Goal: Information Seeking & Learning: Check status

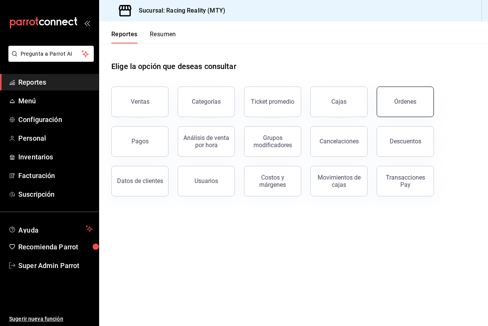
click at [396, 103] on div "Órdenes" at bounding box center [405, 101] width 22 height 7
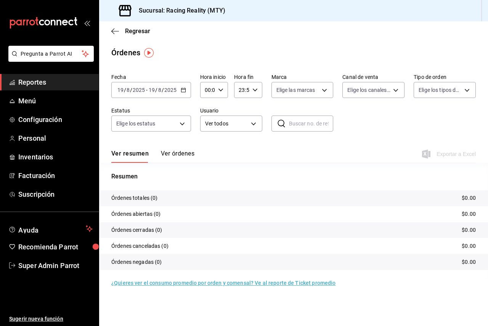
click at [171, 156] on button "Ver órdenes" at bounding box center [178, 156] width 34 height 13
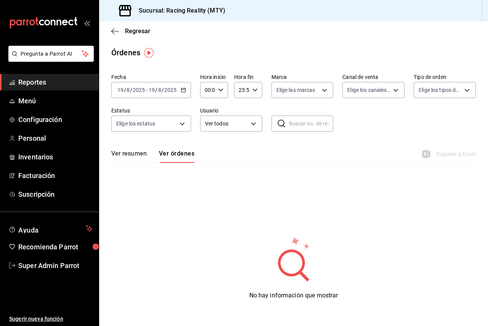
click at [164, 83] on div "2025-08-19 19 / 8 / 2025 - 2025-08-19 19 / 8 / 2025" at bounding box center [151, 90] width 80 height 16
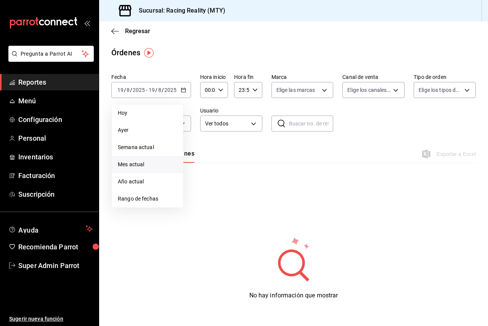
click at [148, 161] on span "Mes actual" at bounding box center [147, 164] width 59 height 8
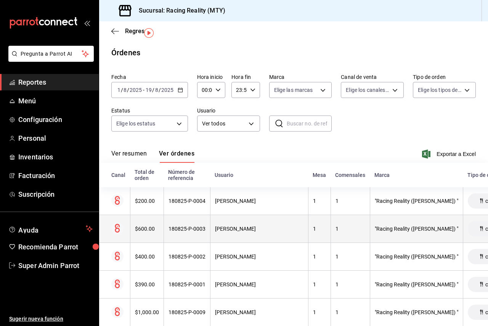
scroll to position [38, 0]
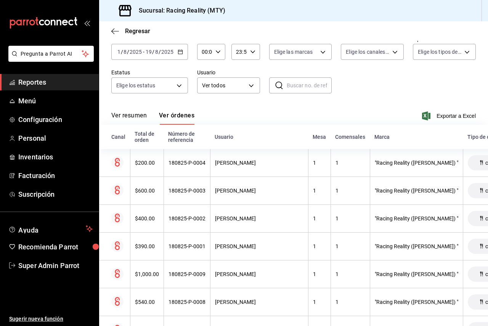
click at [133, 120] on button "Ver resumen" at bounding box center [128, 118] width 35 height 13
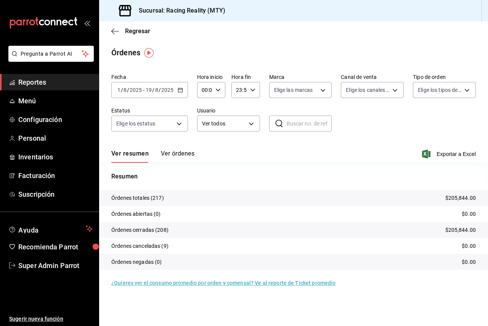
click at [168, 92] on input "2025" at bounding box center [167, 90] width 13 height 6
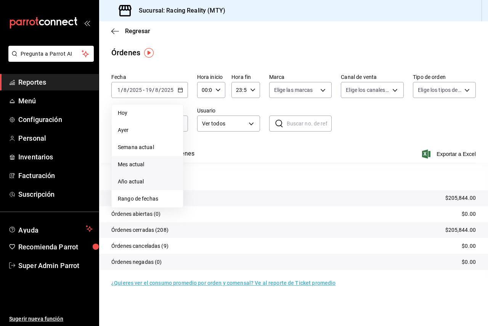
click at [151, 180] on span "Año actual" at bounding box center [147, 182] width 59 height 8
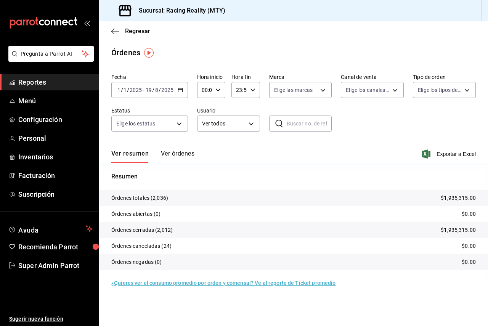
click at [174, 87] on div "2025-01-01 1 / 1 / 2025 - 2025-08-19 19 / 8 / 2025" at bounding box center [149, 90] width 77 height 16
click at [255, 168] on div "Resumen Órdenes totales (2,036) $1,935,315.00 Órdenes abiertas (0) $0.00 Órdene…" at bounding box center [293, 221] width 389 height 116
click at [192, 151] on button "Ver órdenes" at bounding box center [178, 156] width 34 height 13
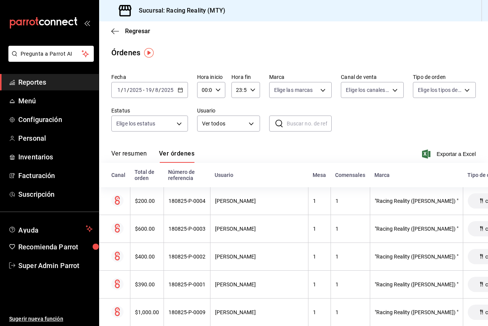
click at [155, 95] on div "2025-01-01 1 / 1 / 2025 - 2025-08-19 19 / 8 / 2025" at bounding box center [149, 90] width 77 height 16
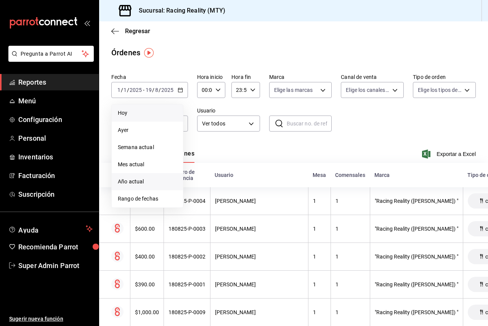
click at [157, 112] on span "Hoy" at bounding box center [147, 113] width 59 height 8
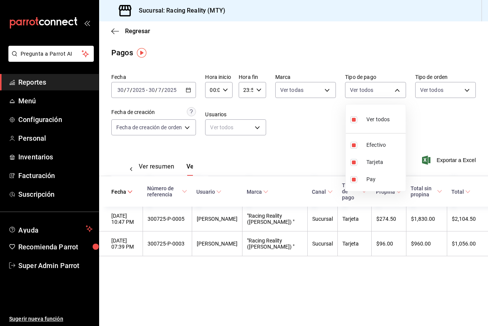
scroll to position [0, 22]
click at [367, 50] on div at bounding box center [244, 163] width 488 height 326
click at [171, 90] on input "2025" at bounding box center [170, 90] width 13 height 6
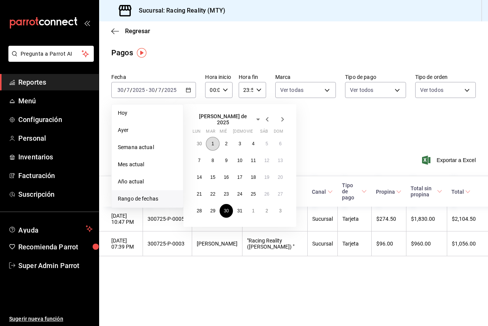
click at [218, 138] on button "1" at bounding box center [212, 144] width 13 height 14
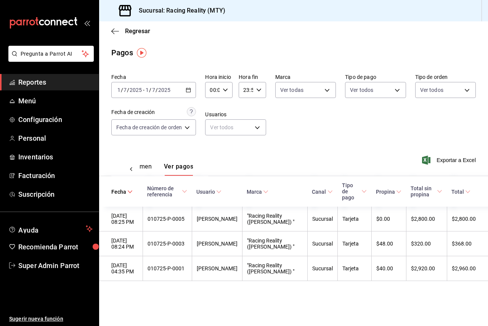
click at [124, 91] on input "7" at bounding box center [125, 90] width 4 height 6
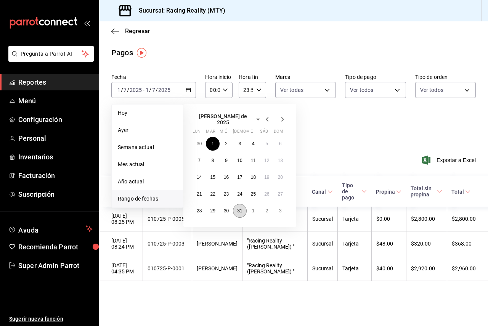
click at [242, 208] on abbr "31" at bounding box center [239, 210] width 5 height 5
click at [211, 137] on button "1" at bounding box center [212, 144] width 13 height 14
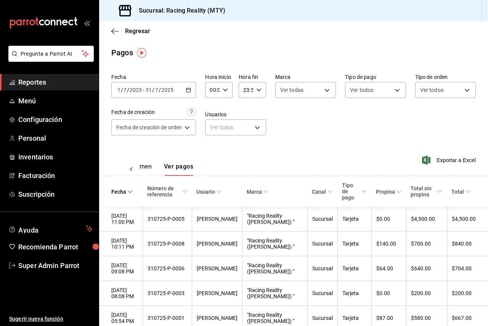
click at [179, 167] on button "Ver pagos" at bounding box center [178, 169] width 29 height 13
click at [377, 94] on body "Pregunta a Parrot AI Reportes Menú Configuración Personal Inventarios Facturaci…" at bounding box center [244, 163] width 488 height 326
click at [351, 142] on input "checkbox" at bounding box center [351, 145] width 7 height 7
checkbox input "false"
type input "da8a0c72-d318-4a89-8b55-a4f11457e297,79aff972-3236-4e6f-ab59-f6e66e4ad4c3"
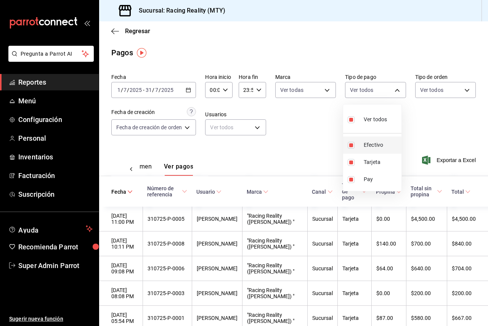
checkbox input "false"
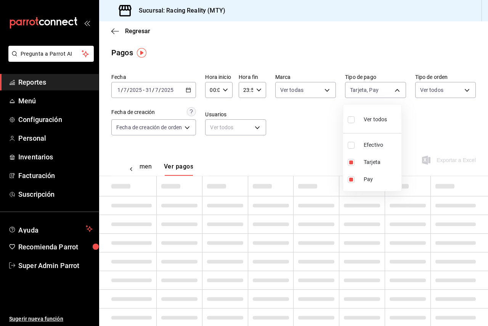
click at [353, 110] on li "Ver todos" at bounding box center [372, 118] width 58 height 22
type input "d3a07161-e072-4dd3-87ee-2587c4430c9a,da8a0c72-d318-4a89-8b55-a4f11457e297,79aff…"
checkbox input "true"
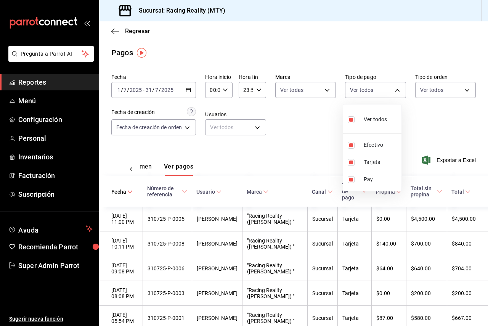
click at [350, 120] on input "checkbox" at bounding box center [351, 119] width 7 height 7
checkbox input "false"
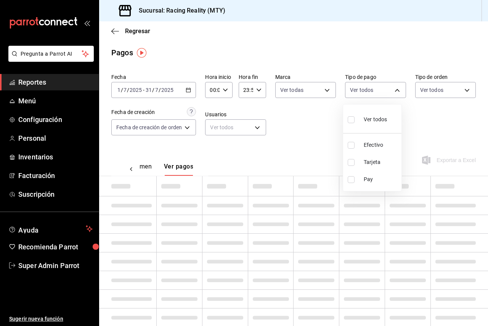
click at [352, 149] on li "Efectivo" at bounding box center [372, 144] width 58 height 17
type input "d3a07161-e072-4dd3-87ee-2587c4430c9a"
checkbox input "true"
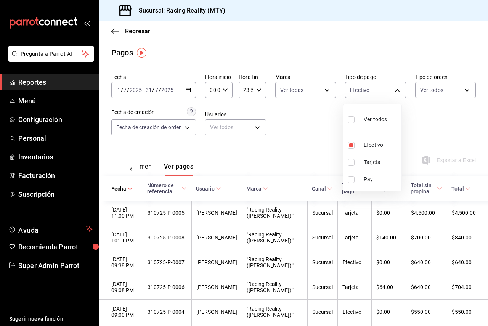
click at [437, 115] on div at bounding box center [244, 163] width 488 height 326
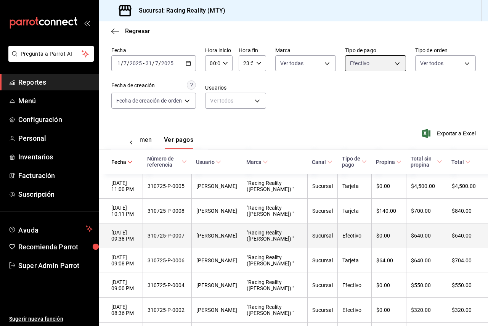
scroll to position [38, 0]
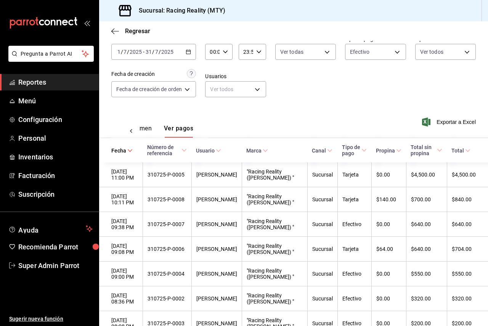
click at [164, 51] on input "2025" at bounding box center [167, 52] width 13 height 6
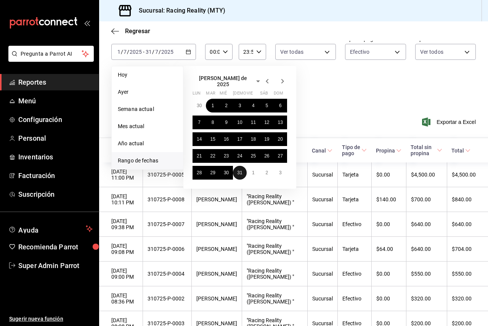
click at [240, 166] on button "31" at bounding box center [239, 173] width 13 height 14
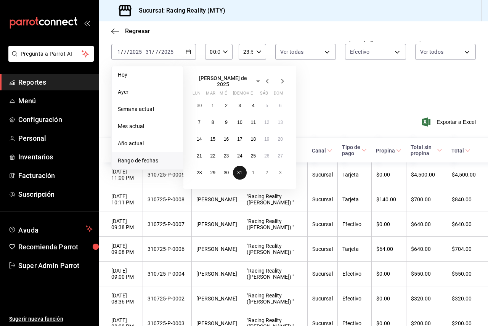
click at [240, 166] on button "31" at bounding box center [239, 173] width 13 height 14
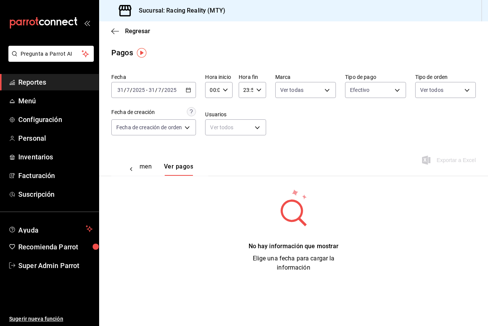
click at [160, 96] on div "2025-07-31 31 / 7 / 2025 - 2025-07-31 31 / 7 / 2025" at bounding box center [153, 90] width 85 height 16
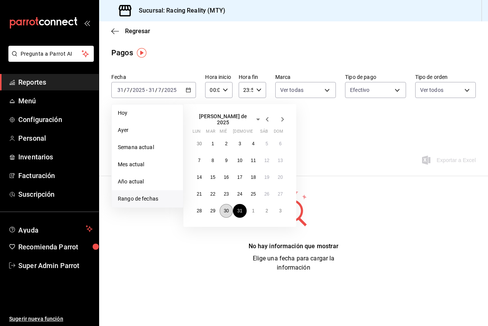
click at [224, 211] on button "30" at bounding box center [225, 211] width 13 height 14
click at [239, 208] on abbr "31" at bounding box center [239, 210] width 5 height 5
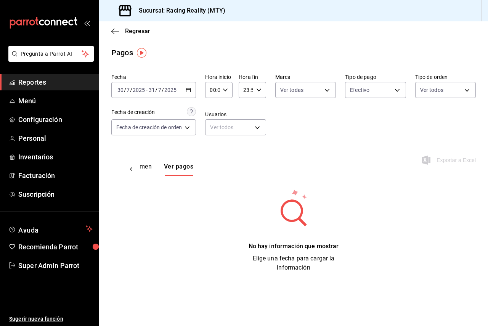
click at [167, 92] on input "2025" at bounding box center [170, 90] width 13 height 6
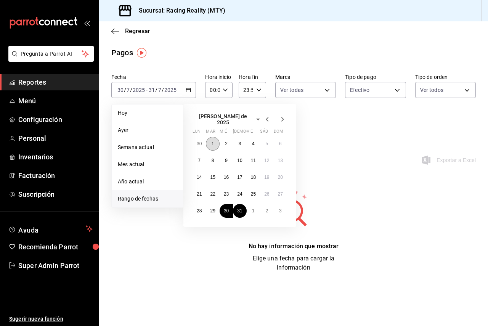
click at [212, 141] on abbr "1" at bounding box center [212, 143] width 3 height 5
click at [239, 205] on button "31" at bounding box center [239, 211] width 13 height 14
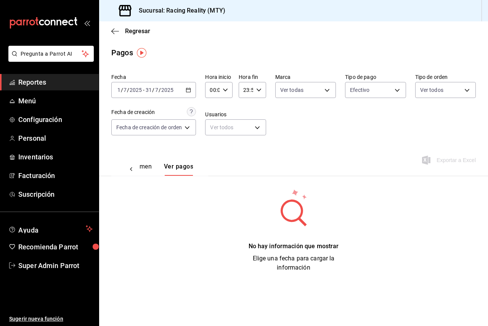
click at [154, 167] on div "Ver resumen Ver pagos" at bounding box center [143, 169] width 54 height 13
click at [147, 169] on button "Ver resumen" at bounding box center [133, 169] width 35 height 13
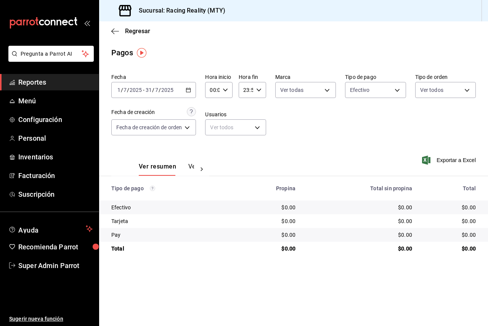
click at [189, 167] on button "Ver pagos" at bounding box center [202, 169] width 29 height 13
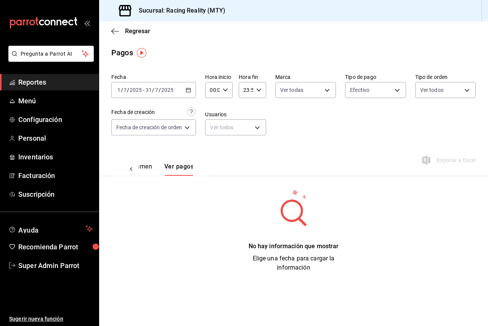
scroll to position [0, 22]
click at [189, 167] on button "Ver pagos" at bounding box center [178, 169] width 29 height 13
click at [325, 89] on body "Pregunta a Parrot AI Reportes Menú Configuración Personal Inventarios Facturaci…" at bounding box center [244, 163] width 488 height 326
click at [325, 89] on div at bounding box center [244, 163] width 488 height 326
click at [362, 88] on body "Pregunta a Parrot AI Reportes Menú Configuración Personal Inventarios Facturaci…" at bounding box center [244, 163] width 488 height 326
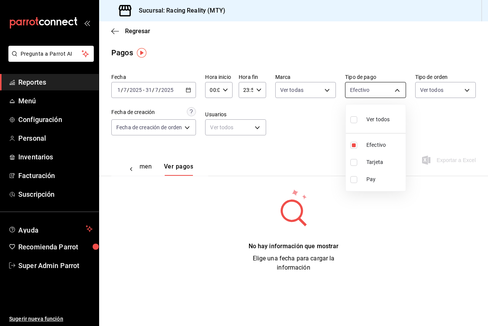
click at [362, 88] on div at bounding box center [244, 163] width 488 height 326
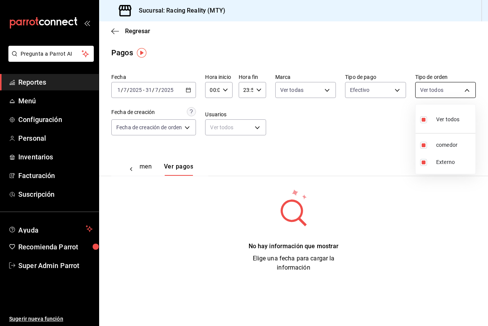
click at [446, 88] on body "Pregunta a Parrot AI Reportes Menú Configuración Personal Inventarios Facturaci…" at bounding box center [244, 163] width 488 height 326
drag, startPoint x: 259, startPoint y: 128, endPoint x: 253, endPoint y: 128, distance: 6.1
click at [259, 129] on div at bounding box center [244, 163] width 488 height 326
click at [248, 128] on body "Pregunta a Parrot AI Reportes Menú Configuración Personal Inventarios Facturaci…" at bounding box center [244, 163] width 488 height 326
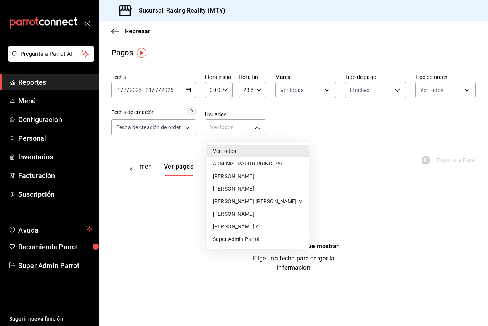
click at [248, 128] on div at bounding box center [244, 163] width 488 height 326
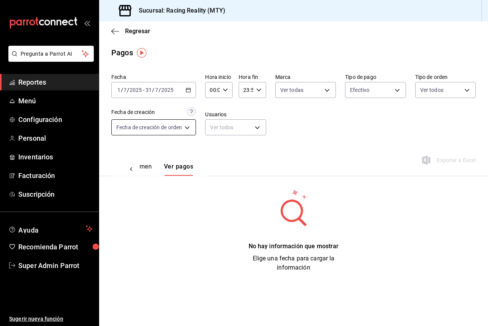
click at [182, 125] on body "Pregunta a Parrot AI Reportes Menú Configuración Personal Inventarios Facturaci…" at bounding box center [244, 163] width 488 height 326
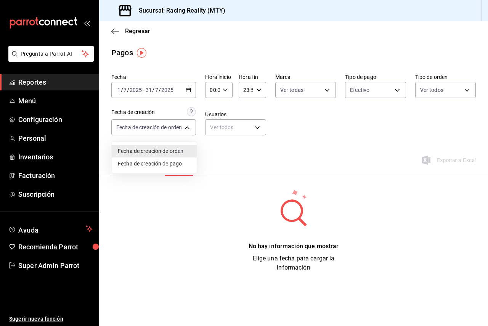
click at [169, 163] on li "Fecha de creación de pago" at bounding box center [154, 163] width 85 height 13
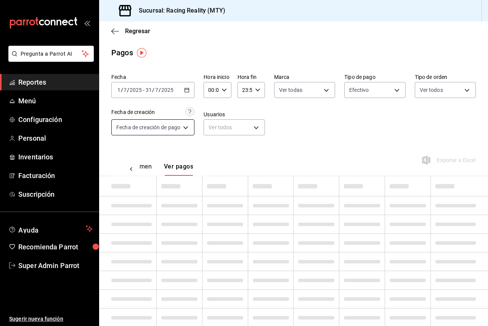
click at [128, 127] on body "Pregunta a Parrot AI Reportes Menú Configuración Personal Inventarios Facturaci…" at bounding box center [244, 163] width 488 height 326
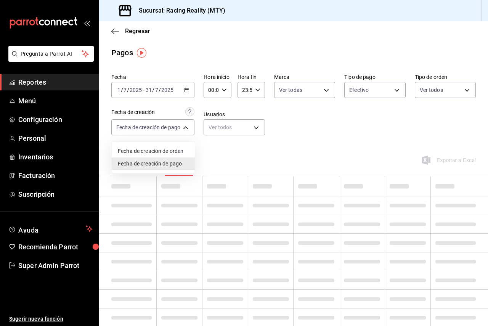
click at [133, 150] on li "Fecha de creación de orden" at bounding box center [153, 151] width 83 height 13
type input "ORDER"
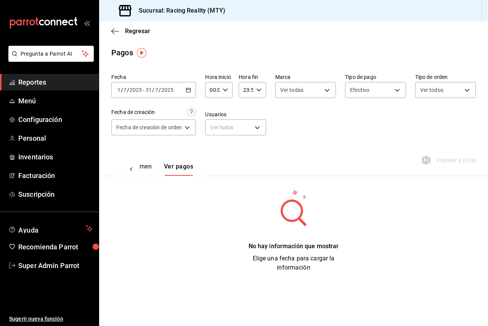
click at [176, 72] on div "Fecha 2025-07-01 1 / 7 / 2025 - 2025-07-31 31 / 7 / 2025 Hora inicio 00:00 Hora…" at bounding box center [293, 107] width 364 height 74
click at [116, 26] on div "Regresar" at bounding box center [293, 30] width 389 height 19
click at [112, 33] on icon "button" at bounding box center [115, 31] width 8 height 7
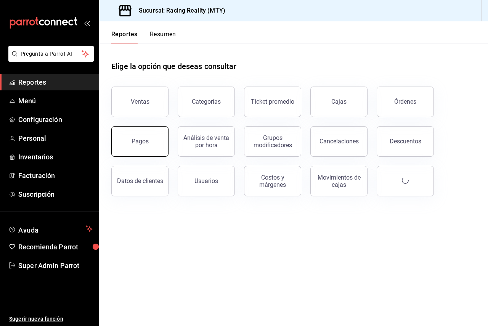
click at [147, 141] on div "Pagos" at bounding box center [139, 141] width 17 height 7
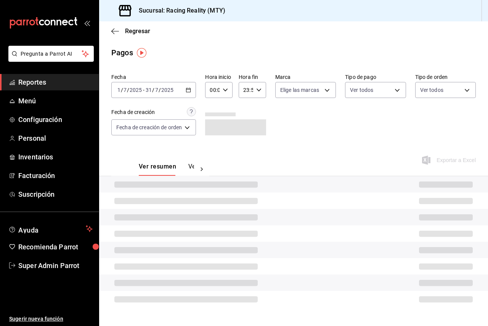
click at [144, 90] on span "-" at bounding box center [144, 90] width 2 height 6
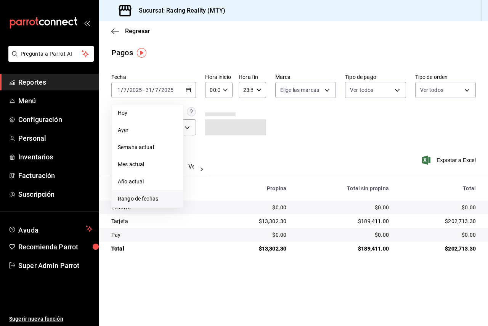
click at [163, 199] on span "Rango de fechas" at bounding box center [147, 199] width 59 height 8
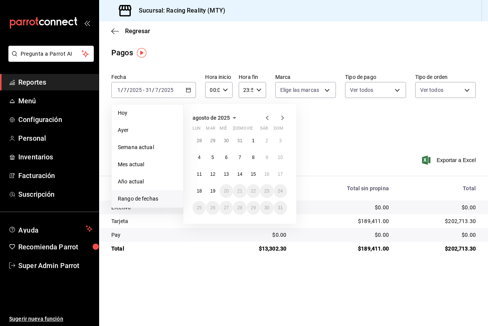
click at [268, 115] on icon "button" at bounding box center [267, 117] width 9 height 9
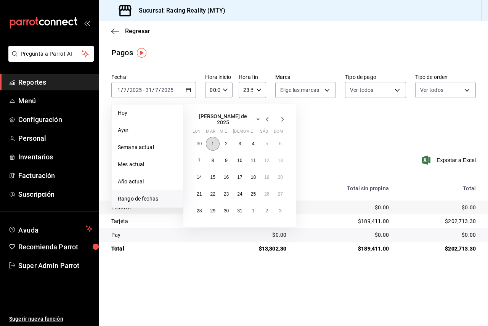
click at [213, 141] on abbr "1" at bounding box center [212, 143] width 3 height 5
click at [239, 208] on abbr "31" at bounding box center [239, 210] width 5 height 5
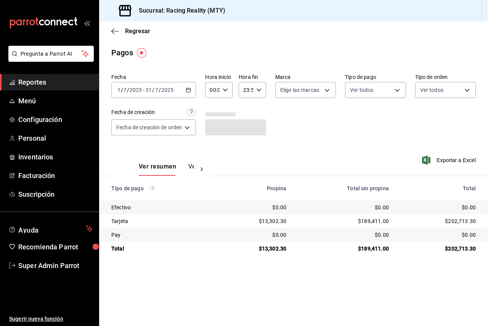
click at [191, 163] on button "Ver pagos" at bounding box center [202, 169] width 29 height 13
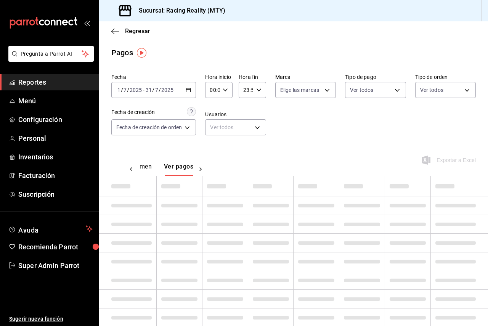
scroll to position [0, 22]
click at [372, 85] on body "Pregunta a Parrot AI Reportes Menú Configuración Personal Inventarios Facturaci…" at bounding box center [244, 163] width 488 height 326
click at [349, 143] on input "checkbox" at bounding box center [351, 145] width 7 height 7
checkbox input "true"
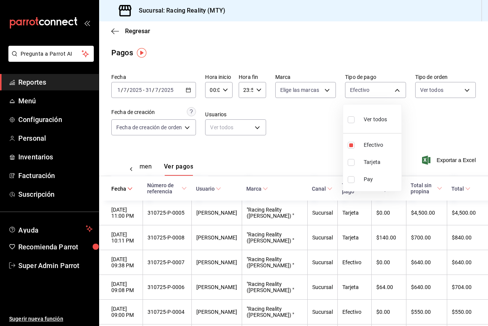
click at [302, 125] on div at bounding box center [244, 163] width 488 height 326
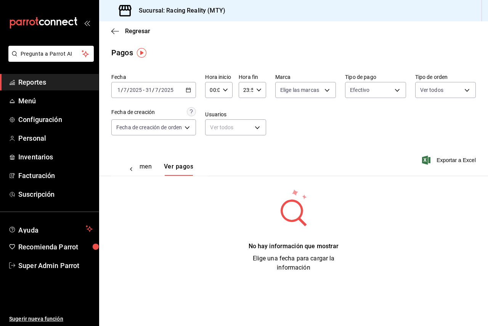
click at [167, 90] on input "2025" at bounding box center [167, 90] width 13 height 6
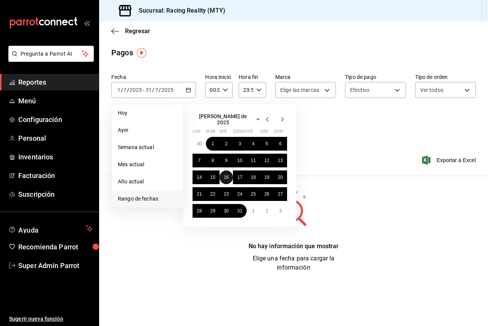
click at [227, 175] on abbr "16" at bounding box center [226, 177] width 5 height 5
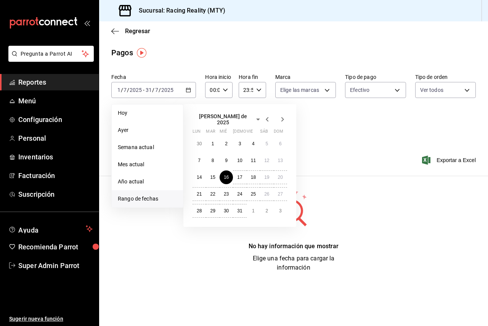
click at [242, 217] on div "julio de 2025 lun mar mié jue vie sáb dom 30 1 2 3 4 5 6 7 8 9 10 11 12 13 14 1…" at bounding box center [239, 165] width 113 height 123
click at [240, 208] on abbr "31" at bounding box center [239, 210] width 5 height 5
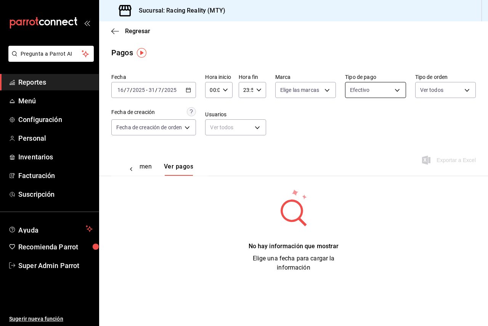
click at [373, 93] on body "Pregunta a Parrot AI Reportes Menú Configuración Personal Inventarios Facturaci…" at bounding box center [244, 163] width 488 height 326
click at [348, 121] on li "Ver todos" at bounding box center [376, 118] width 60 height 22
type input "d3a07161-e072-4dd3-87ee-2587c4430c9a,da8a0c72-d318-4a89-8b55-a4f11457e297,79aff…"
checkbox input "true"
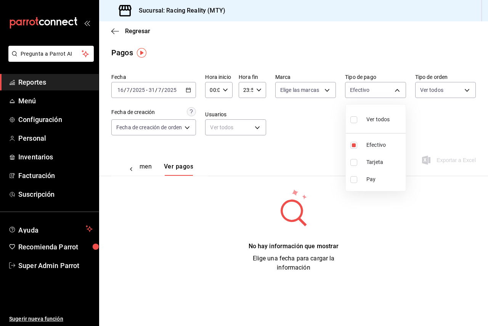
checkbox input "true"
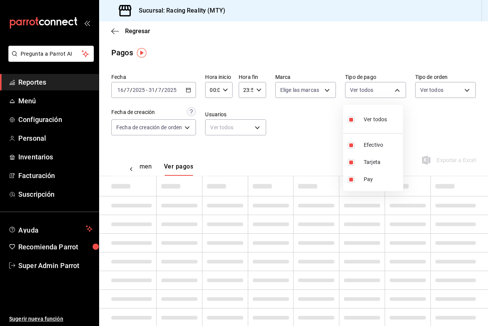
click at [322, 120] on div at bounding box center [244, 163] width 488 height 326
click at [362, 92] on body "Pregunta a Parrot AI Reportes Menú Configuración Personal Inventarios Facturaci…" at bounding box center [244, 163] width 488 height 326
click at [350, 121] on input "checkbox" at bounding box center [351, 119] width 7 height 7
checkbox input "false"
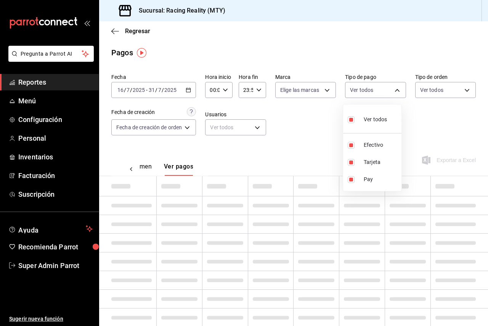
checkbox input "false"
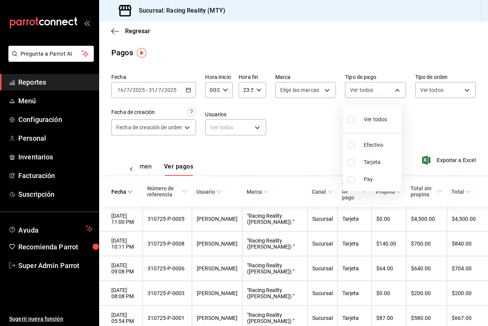
click at [351, 148] on input "checkbox" at bounding box center [351, 145] width 7 height 7
checkbox input "true"
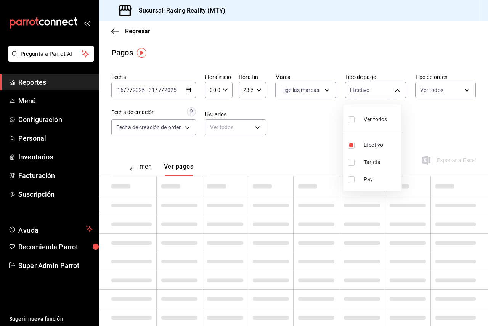
click at [327, 139] on div at bounding box center [244, 163] width 488 height 326
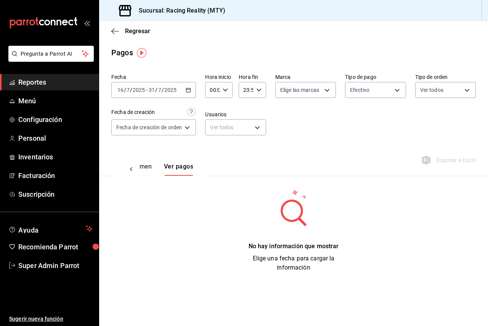
click at [165, 90] on input "2025" at bounding box center [170, 90] width 13 height 6
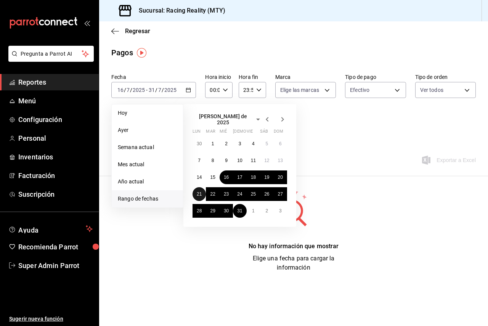
click at [205, 189] on button "21" at bounding box center [198, 194] width 13 height 14
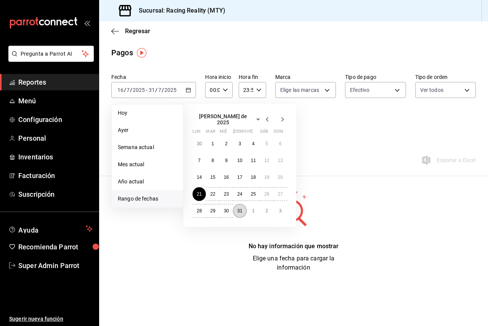
click at [240, 208] on abbr "31" at bounding box center [239, 210] width 5 height 5
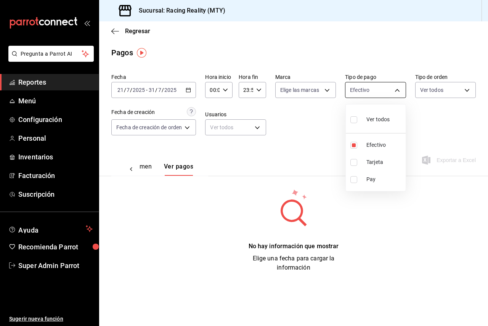
click at [361, 92] on body "Pregunta a Parrot AI Reportes Menú Configuración Personal Inventarios Facturaci…" at bounding box center [244, 163] width 488 height 326
click at [350, 162] on li "Tarjeta" at bounding box center [376, 162] width 60 height 17
type input "d3a07161-e072-4dd3-87ee-2587c4430c9a,da8a0c72-d318-4a89-8b55-a4f11457e297"
checkbox input "true"
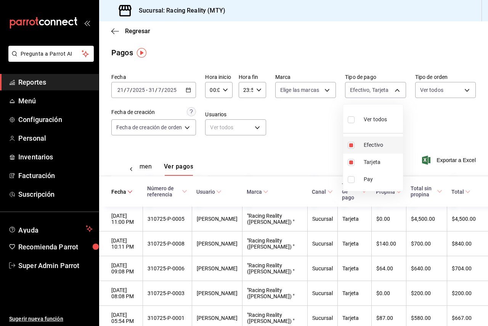
click at [349, 149] on li "Efectivo" at bounding box center [373, 144] width 60 height 17
type input "da8a0c72-d318-4a89-8b55-a4f11457e297"
checkbox input "false"
click at [349, 149] on li "Efectivo" at bounding box center [373, 144] width 60 height 17
type input "da8a0c72-d318-4a89-8b55-a4f11457e297,d3a07161-e072-4dd3-87ee-2587c4430c9a"
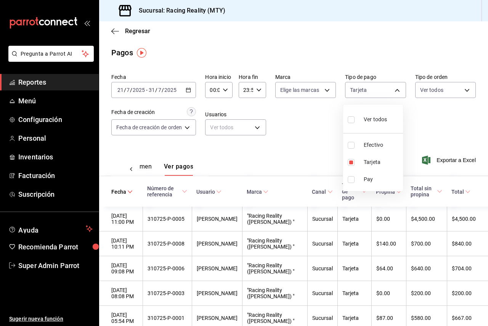
checkbox input "true"
click at [294, 169] on div at bounding box center [244, 163] width 488 height 326
click at [362, 85] on body "Pregunta a Parrot AI Reportes Menú Configuración Personal Inventarios Facturaci…" at bounding box center [244, 163] width 488 height 326
click at [353, 180] on input "checkbox" at bounding box center [351, 179] width 7 height 7
checkbox input "true"
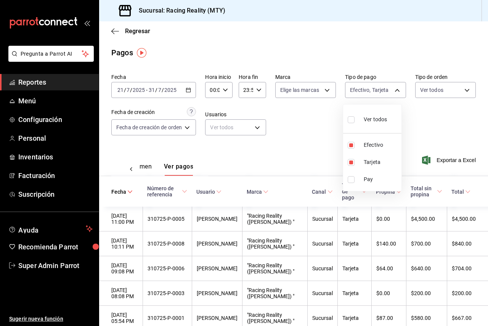
type input "da8a0c72-d318-4a89-8b55-a4f11457e297,d3a07161-e072-4dd3-87ee-2587c4430c9a,79aff…"
checkbox input "true"
drag, startPoint x: 319, startPoint y: 187, endPoint x: 326, endPoint y: 184, distance: 8.1
click at [319, 186] on div at bounding box center [244, 163] width 488 height 326
click at [347, 187] on span "Tipo de pago" at bounding box center [354, 191] width 24 height 18
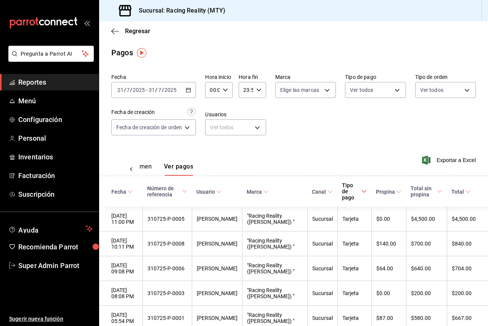
click at [349, 187] on span "Tipo de pago" at bounding box center [354, 191] width 24 height 18
click at [358, 95] on body "Pregunta a Parrot AI Reportes Menú Configuración Personal Inventarios Facturaci…" at bounding box center [244, 163] width 488 height 326
click at [346, 143] on li "Efectivo" at bounding box center [372, 144] width 58 height 17
type input "da8a0c72-d318-4a89-8b55-a4f11457e297,79aff972-3236-4e6f-ab59-f6e66e4ad4c3"
checkbox input "false"
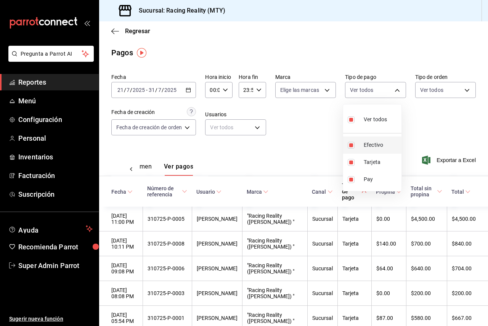
checkbox input "false"
click at [346, 143] on li "Efectivo" at bounding box center [372, 144] width 58 height 17
type input "da8a0c72-d318-4a89-8b55-a4f11457e297,79aff972-3236-4e6f-ab59-f6e66e4ad4c3,d3a07…"
checkbox input "true"
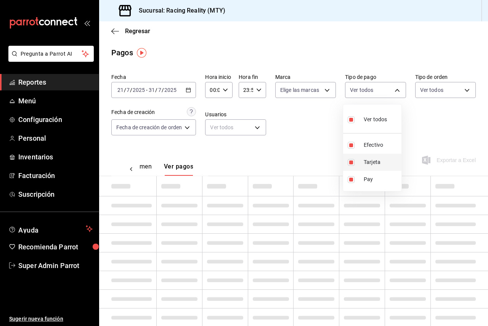
click at [350, 157] on li "Tarjeta" at bounding box center [372, 162] width 58 height 17
type input "79aff972-3236-4e6f-ab59-f6e66e4ad4c3,d3a07161-e072-4dd3-87ee-2587c4430c9a"
checkbox input "false"
click at [350, 177] on input "checkbox" at bounding box center [351, 179] width 7 height 7
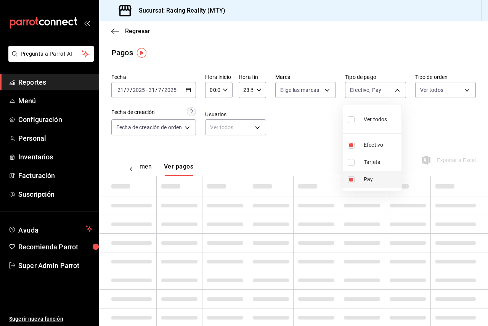
checkbox input "false"
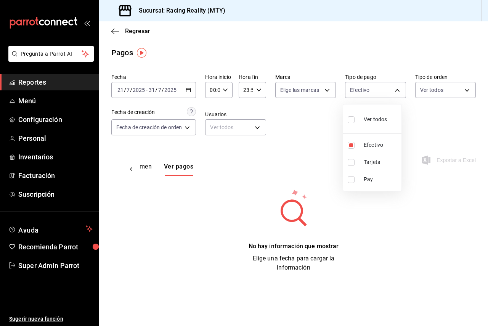
click at [167, 90] on div at bounding box center [244, 163] width 488 height 326
click at [167, 90] on input "2025" at bounding box center [170, 90] width 13 height 6
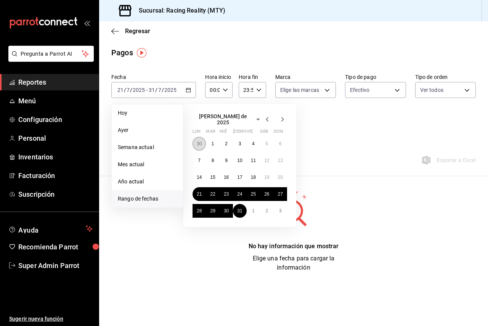
click at [197, 141] on abbr "30" at bounding box center [199, 143] width 5 height 5
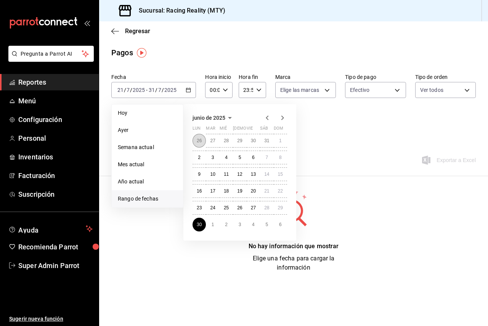
click at [201, 139] on abbr "26" at bounding box center [199, 140] width 5 height 5
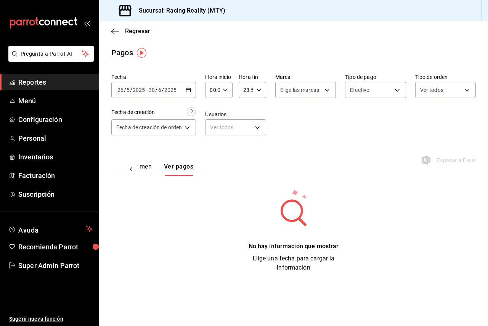
click at [174, 95] on div "2025-05-26 26 / 5 / 2025 - 2025-06-30 30 / 6 / 2025" at bounding box center [153, 90] width 85 height 16
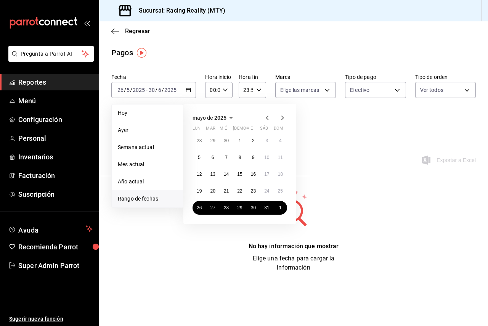
click at [289, 113] on div "mayo de 2025 lun mar mié jue vie sáb dom 28 29 30 1 2 3 4 5 6 7 8 9 10 11 12 13…" at bounding box center [239, 164] width 113 height 120
click at [279, 120] on icon "button" at bounding box center [282, 117] width 9 height 9
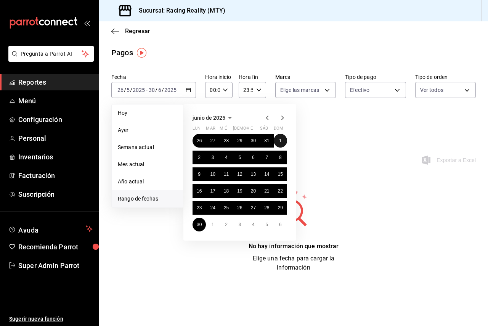
click at [284, 136] on button "1" at bounding box center [280, 141] width 13 height 14
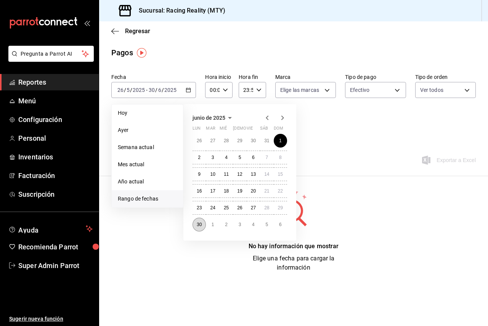
click at [199, 226] on abbr "30" at bounding box center [199, 224] width 5 height 5
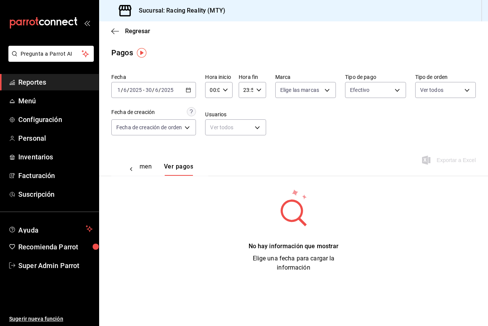
click at [247, 34] on div "Regresar" at bounding box center [293, 30] width 389 height 19
click at [159, 86] on div "2025-06-01 1 / 6 / 2025 - 2025-06-30 30 / 6 / 2025" at bounding box center [153, 90] width 85 height 16
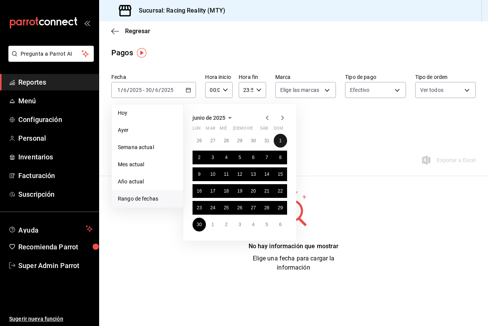
click at [286, 140] on button "1" at bounding box center [280, 141] width 13 height 14
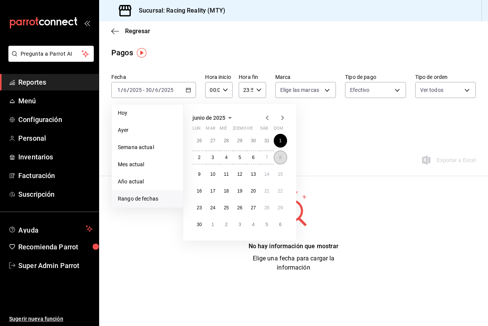
click at [275, 155] on button "8" at bounding box center [280, 158] width 13 height 14
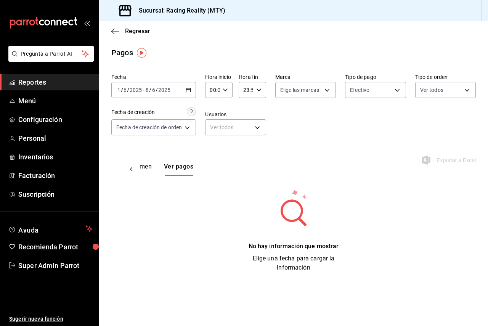
click at [158, 87] on input "2025" at bounding box center [164, 90] width 13 height 6
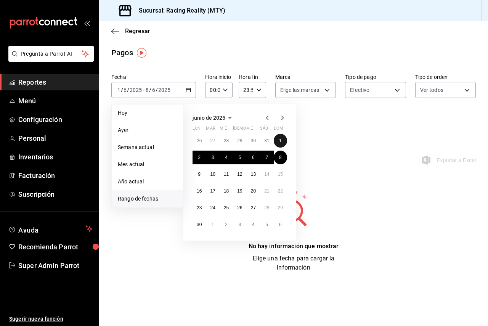
click at [278, 141] on button "1" at bounding box center [280, 141] width 13 height 14
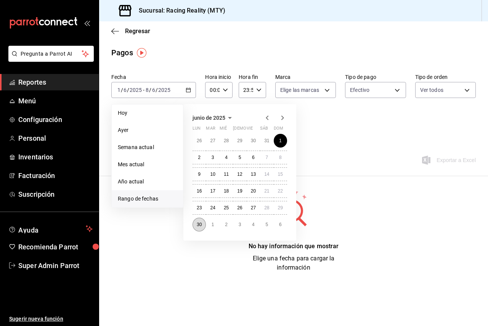
click at [201, 222] on abbr "30" at bounding box center [199, 224] width 5 height 5
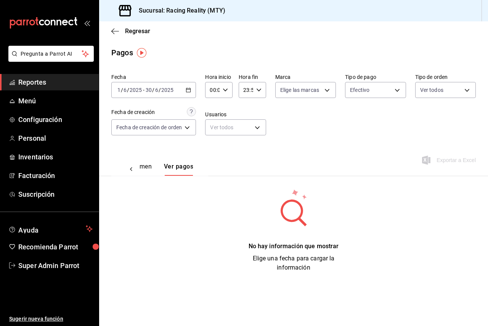
click at [145, 169] on button "Ver resumen" at bounding box center [133, 169] width 35 height 13
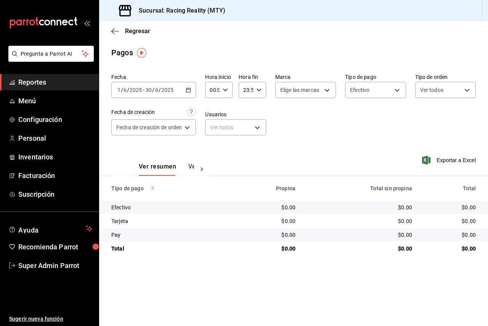
click at [186, 170] on div "Ver resumen Ver pagos" at bounding box center [166, 169] width 55 height 13
click at [378, 91] on body "Pregunta a Parrot AI Reportes Menú Configuración Personal Inventarios Facturaci…" at bounding box center [244, 163] width 488 height 326
click at [367, 118] on span "Ver todos" at bounding box center [377, 119] width 23 height 8
type input "d3a07161-e072-4dd3-87ee-2587c4430c9a,da8a0c72-d318-4a89-8b55-a4f11457e297,79aff…"
checkbox input "true"
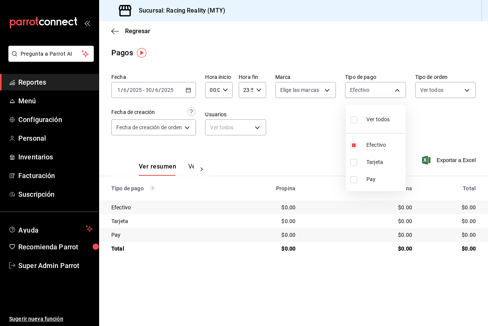
checkbox input "true"
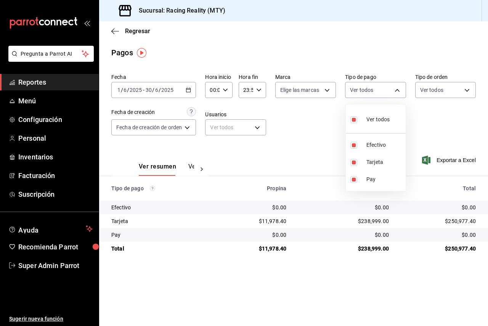
click at [445, 121] on div at bounding box center [244, 163] width 488 height 326
click at [163, 90] on input "2025" at bounding box center [167, 90] width 13 height 6
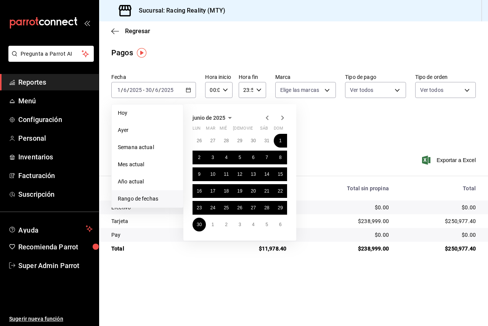
click at [312, 133] on div "junio de 2025 lun mar mié jue vie sáb dom 26 27 28 29 30 31 1 2 3 4 5 6 7 8 9 1…" at bounding box center [249, 169] width 133 height 143
click at [280, 138] on button "1" at bounding box center [280, 141] width 13 height 14
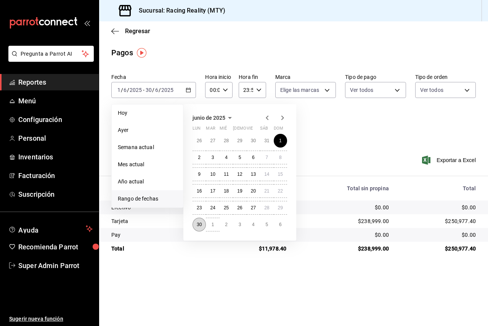
click at [202, 223] on button "30" at bounding box center [198, 225] width 13 height 14
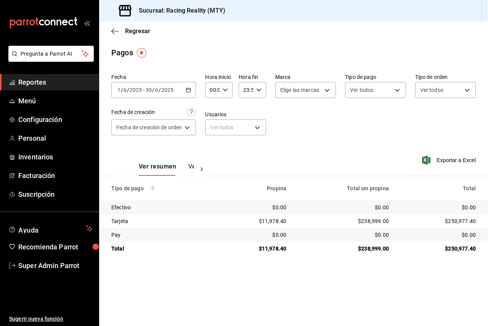
click at [188, 164] on button "Ver pagos" at bounding box center [202, 169] width 29 height 13
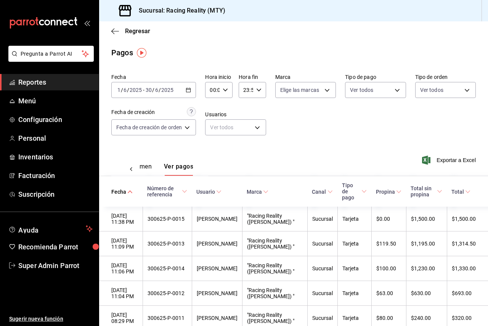
scroll to position [0, 22]
click at [372, 90] on body "Pregunta a Parrot AI Reportes Menú Configuración Personal Inventarios Facturaci…" at bounding box center [244, 163] width 488 height 326
click at [353, 164] on input "checkbox" at bounding box center [351, 162] width 7 height 7
checkbox input "false"
type input "d3a07161-e072-4dd3-87ee-2587c4430c9a,79aff972-3236-4e6f-ab59-f6e66e4ad4c3"
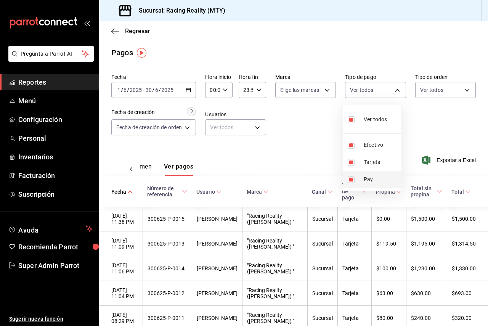
checkbox input "false"
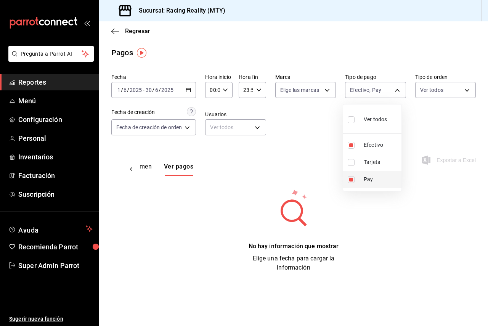
click at [349, 183] on li "Pay" at bounding box center [372, 179] width 58 height 17
type input "d3a07161-e072-4dd3-87ee-2587c4430c9a"
checkbox input "false"
click at [309, 135] on div at bounding box center [244, 163] width 488 height 326
click at [161, 89] on input "2025" at bounding box center [167, 90] width 13 height 6
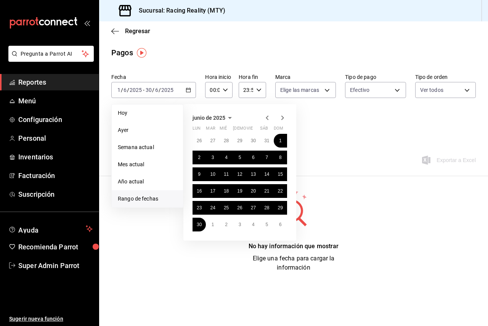
click at [266, 119] on icon "button" at bounding box center [267, 117] width 9 height 9
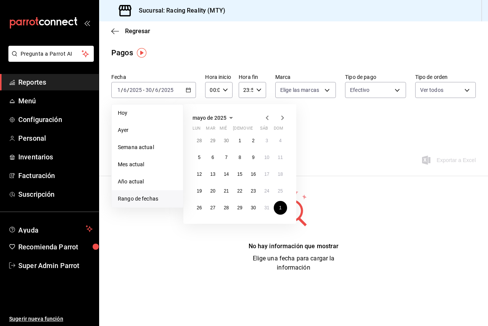
click at [283, 118] on icon "button" at bounding box center [282, 117] width 9 height 9
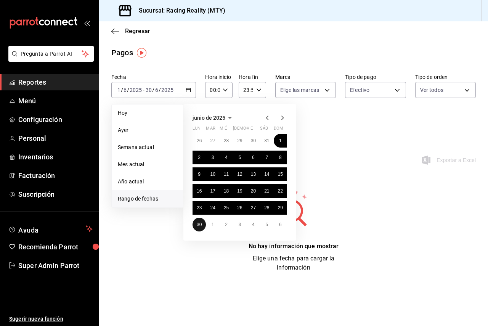
click at [201, 224] on abbr "30" at bounding box center [199, 224] width 5 height 5
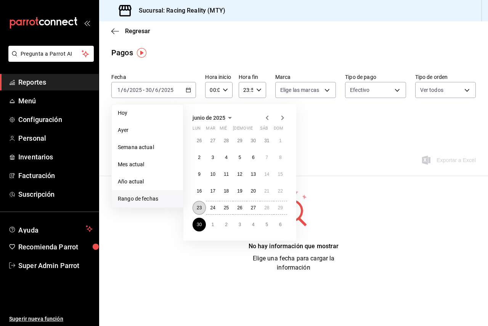
click at [201, 208] on abbr "23" at bounding box center [199, 207] width 5 height 5
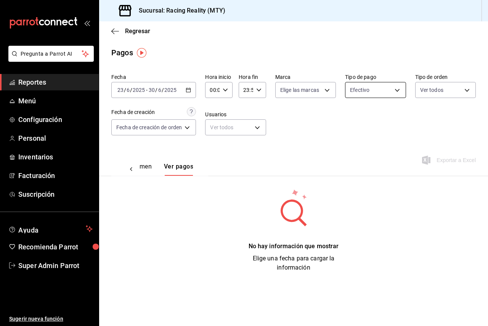
click at [346, 89] on body "Pregunta a Parrot AI Reportes Menú Configuración Personal Inventarios Facturaci…" at bounding box center [244, 163] width 488 height 326
click at [354, 114] on div "Ver todos" at bounding box center [369, 119] width 39 height 16
type input "d3a07161-e072-4dd3-87ee-2587c4430c9a,da8a0c72-d318-4a89-8b55-a4f11457e297,79aff…"
checkbox input "true"
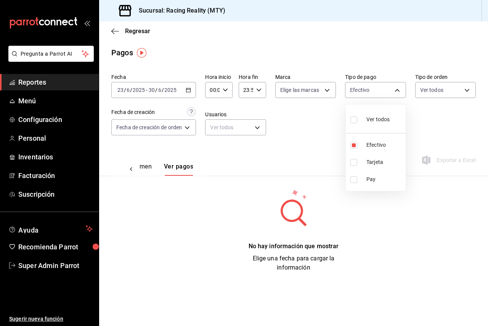
checkbox input "true"
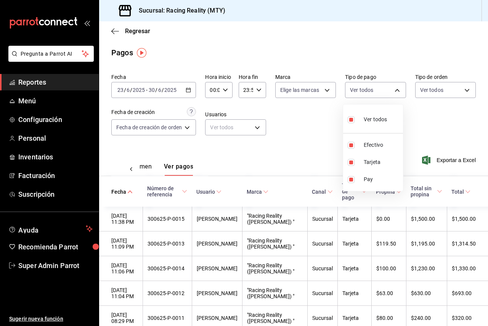
click at [302, 114] on div at bounding box center [244, 163] width 488 height 326
click at [146, 165] on button "Ver resumen" at bounding box center [133, 169] width 35 height 13
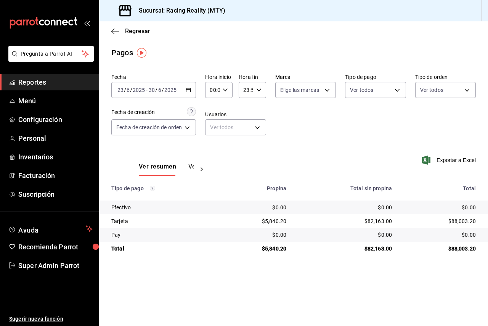
click at [184, 95] on div "2025-06-23 23 / 6 / 2025 - 2025-06-30 30 / 6 / 2025" at bounding box center [153, 90] width 85 height 16
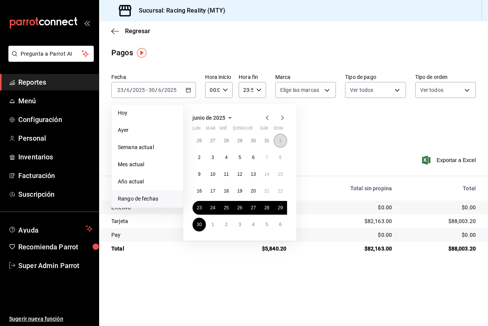
click at [275, 140] on button "1" at bounding box center [280, 141] width 13 height 14
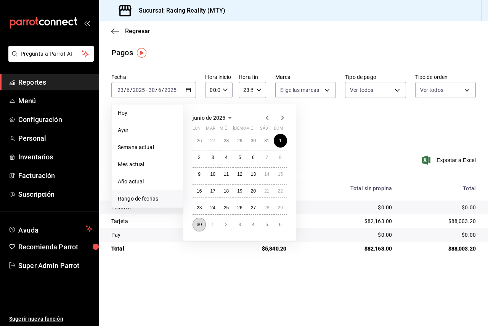
click at [201, 219] on button "30" at bounding box center [198, 225] width 13 height 14
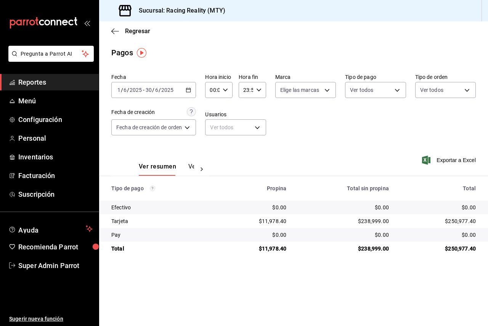
click at [188, 171] on button "Ver pagos" at bounding box center [202, 169] width 29 height 13
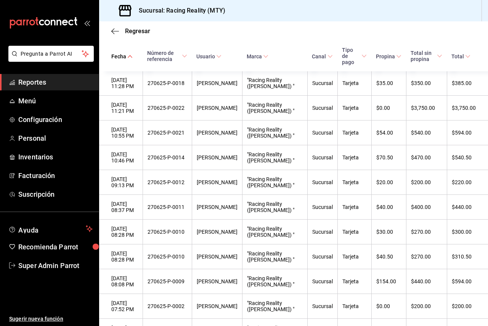
scroll to position [1219, 0]
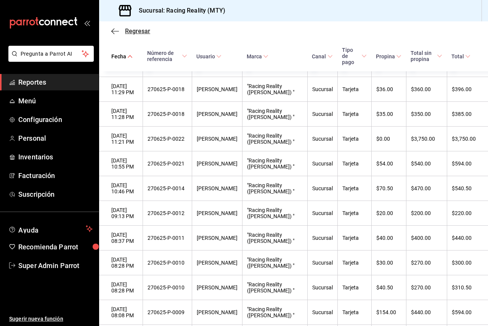
click at [116, 30] on icon "button" at bounding box center [115, 31] width 8 height 7
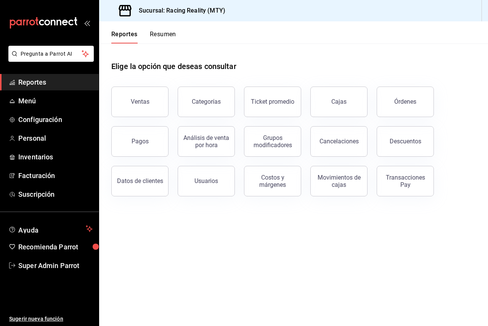
click at [149, 255] on main "Elige la opción que deseas consultar Ventas Categorías Ticket promedio Cajas Ór…" at bounding box center [293, 184] width 389 height 282
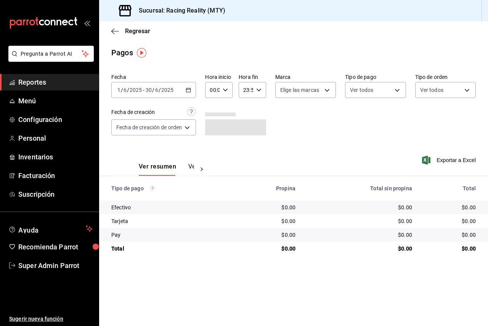
click at [181, 167] on div "Ver resumen Ver pagos" at bounding box center [166, 169] width 55 height 13
click at [190, 167] on button "Ver pagos" at bounding box center [202, 169] width 29 height 13
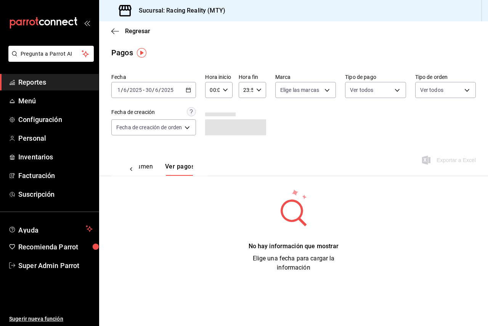
scroll to position [0, 22]
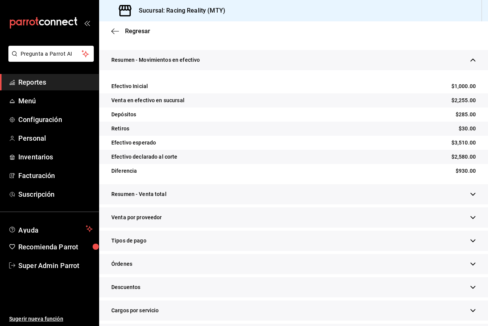
scroll to position [107, 0]
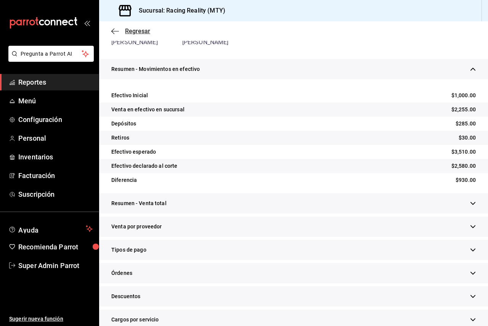
click at [116, 33] on icon "button" at bounding box center [115, 31] width 8 height 7
